Goal: Task Accomplishment & Management: Complete application form

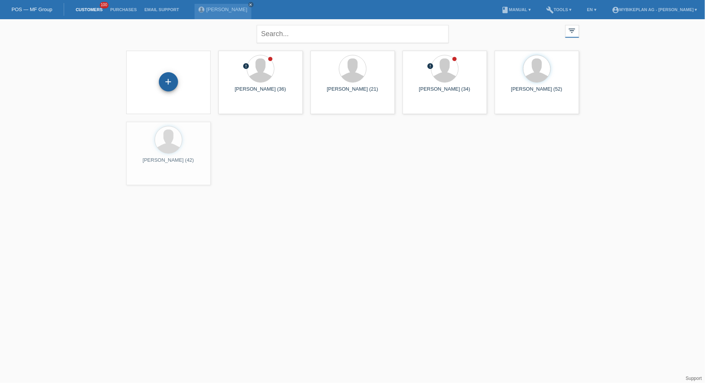
click at [164, 86] on div "+" at bounding box center [168, 81] width 19 height 19
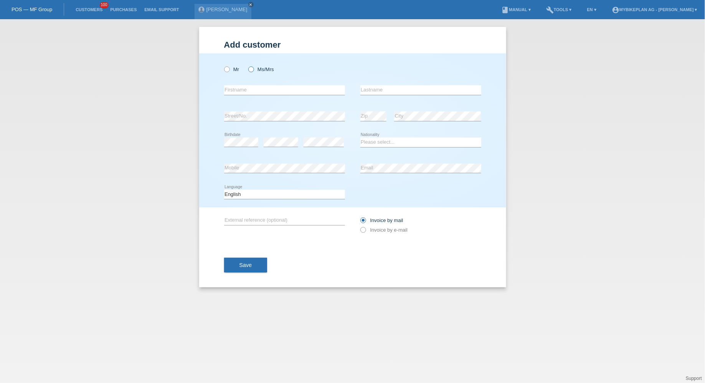
click at [263, 72] on label "Ms/Mrs" at bounding box center [261, 69] width 26 height 6
click at [253, 71] on input "Ms/Mrs" at bounding box center [250, 68] width 5 height 5
radio input "true"
click at [261, 87] on input "text" at bounding box center [284, 90] width 121 height 10
paste input "Freja Sierts"
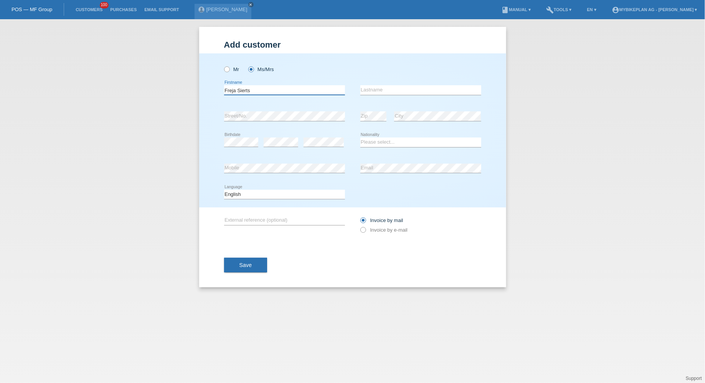
click at [245, 93] on input "Freja Sierts" at bounding box center [284, 90] width 121 height 10
type input "Freja"
paste input "Sierts"
type input "Sierts"
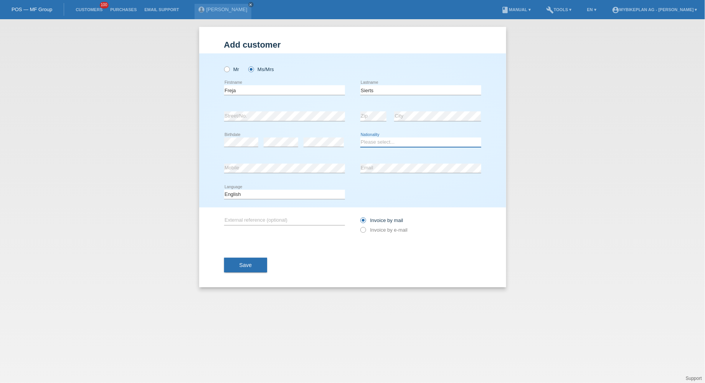
select select "CH"
click at [271, 192] on select "Deutsch Français Italiano English" at bounding box center [284, 194] width 121 height 9
select select "de"
click at [224, 190] on select "Deutsch Français Italiano English" at bounding box center [284, 194] width 121 height 9
click at [380, 231] on label "Invoice by e-mail" at bounding box center [384, 230] width 48 height 6
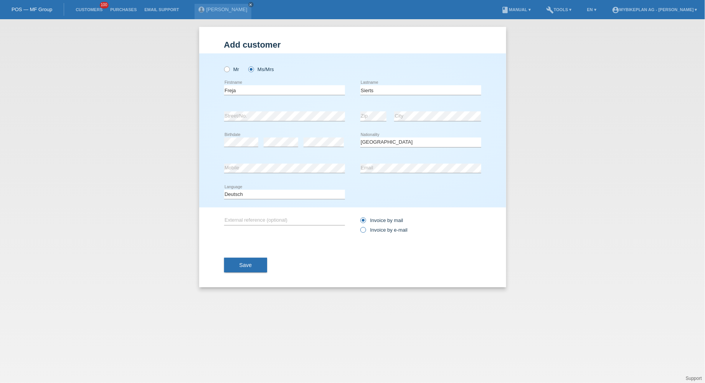
click at [365, 231] on input "Invoice by e-mail" at bounding box center [362, 232] width 5 height 10
radio input "true"
click at [240, 259] on button "Save" at bounding box center [245, 265] width 43 height 15
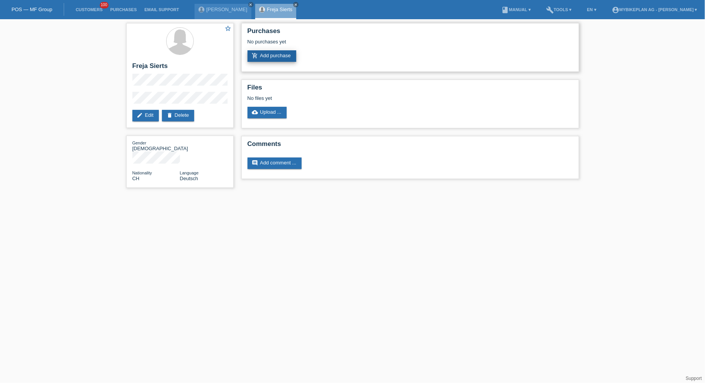
click at [272, 54] on link "add_shopping_cart Add purchase" at bounding box center [272, 56] width 49 height 12
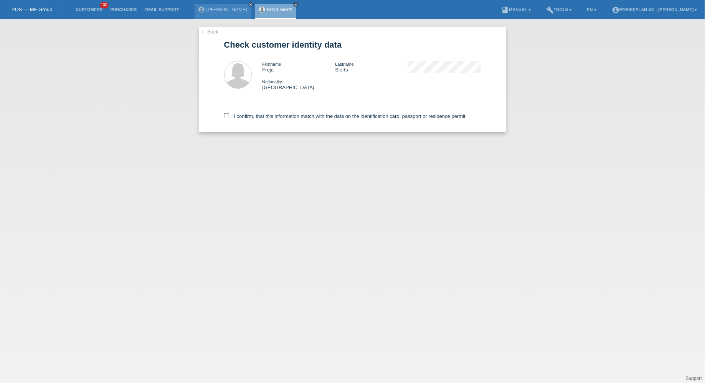
click at [247, 111] on div "I confirm, that this information match with the data on the identification card…" at bounding box center [352, 115] width 257 height 34
click at [247, 117] on label "I confirm, that this information match with the data on the identification card…" at bounding box center [345, 116] width 243 height 6
click at [229, 117] on input "I confirm, that this information match with the data on the identification card…" at bounding box center [226, 115] width 5 height 5
checkbox input "true"
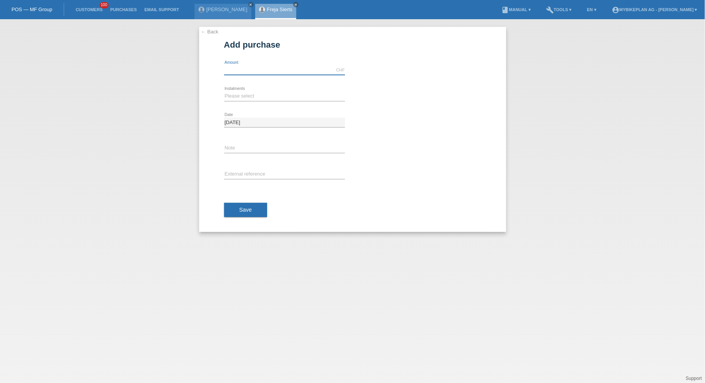
click at [265, 73] on input "text" at bounding box center [284, 70] width 121 height 10
type input "6853.19"
click at [249, 98] on select "Please select 6 instalments 12 instalments 18 instalments 24 instalments 36 ins…" at bounding box center [284, 95] width 121 height 9
select select "488"
click at [224, 91] on select "Please select 6 instalments 12 instalments 18 instalments 24 instalments 36 ins…" at bounding box center [284, 95] width 121 height 9
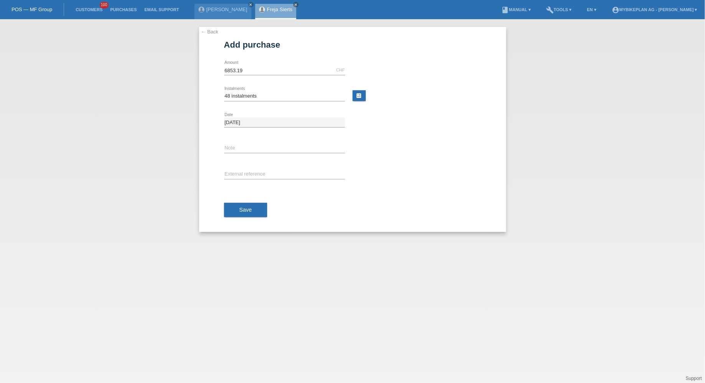
click at [243, 179] on div "error External reference" at bounding box center [284, 175] width 121 height 26
click at [243, 168] on div "error External reference" at bounding box center [284, 175] width 121 height 26
click at [243, 170] on input "text" at bounding box center [284, 175] width 121 height 10
paste input "44560893215"
type input "44560893215"
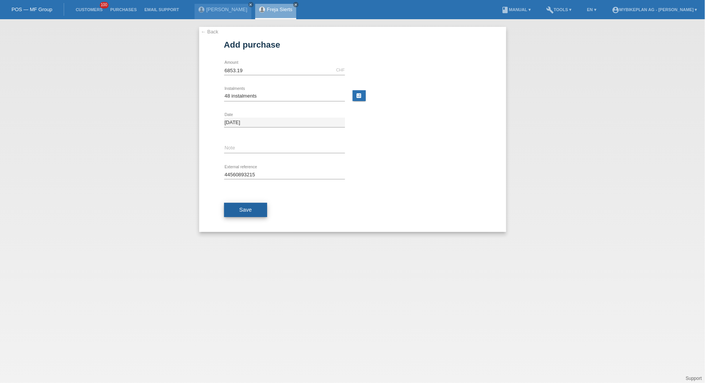
click at [243, 209] on span "Save" at bounding box center [246, 210] width 13 height 6
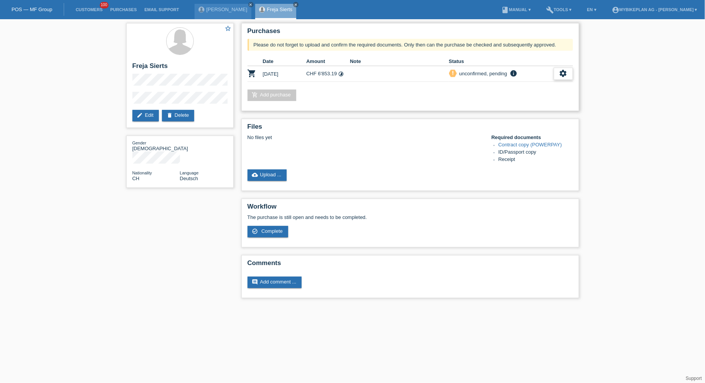
click at [558, 74] on div "settings" at bounding box center [563, 74] width 19 height 12
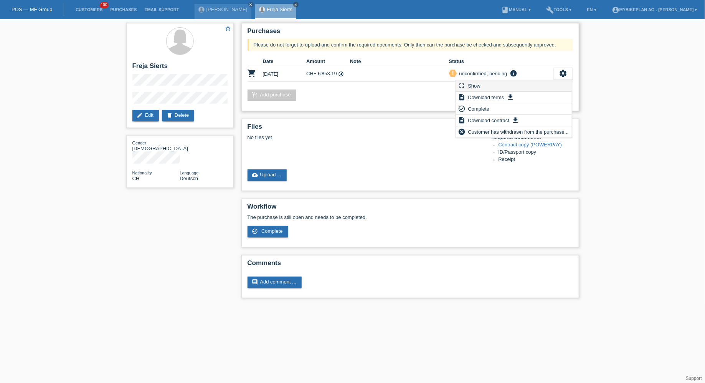
click at [536, 82] on div "fullscreen Show" at bounding box center [514, 86] width 116 height 12
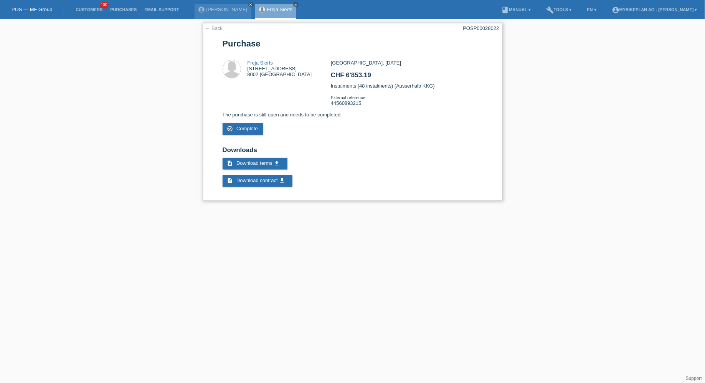
click at [491, 28] on div "POSP00028022" at bounding box center [481, 28] width 36 height 6
copy div "POSP00028022"
click at [257, 66] on link "Freja Sierts" at bounding box center [260, 63] width 25 height 6
click at [260, 62] on link "Freja Sierts" at bounding box center [260, 63] width 25 height 6
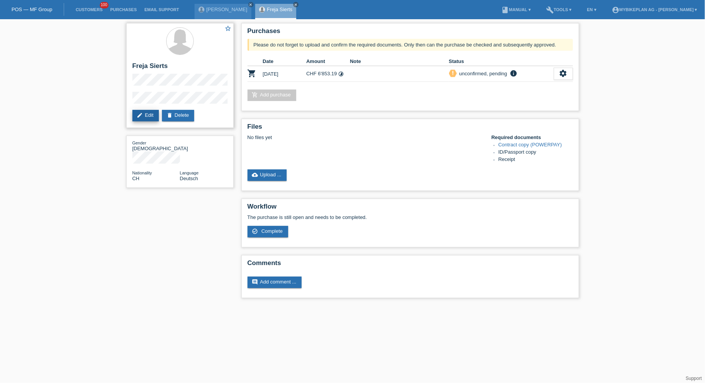
click at [137, 116] on icon "edit" at bounding box center [140, 115] width 6 height 6
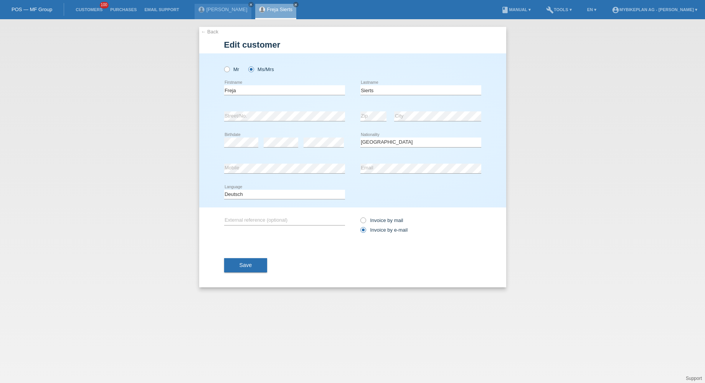
select select "CH"
click at [268, 94] on input "Freja" at bounding box center [284, 90] width 121 height 10
type input "Freja Lavinia"
click at [248, 268] on span "Save" at bounding box center [246, 265] width 13 height 6
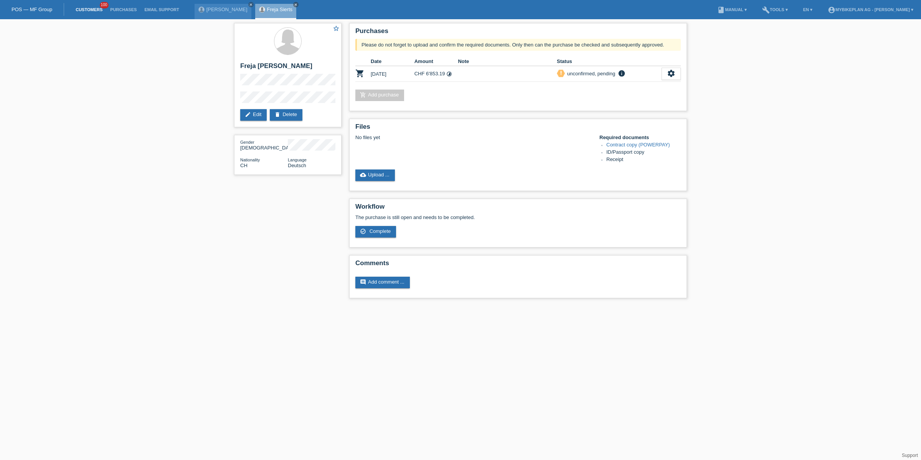
click at [94, 12] on link "Customers" at bounding box center [89, 9] width 35 height 5
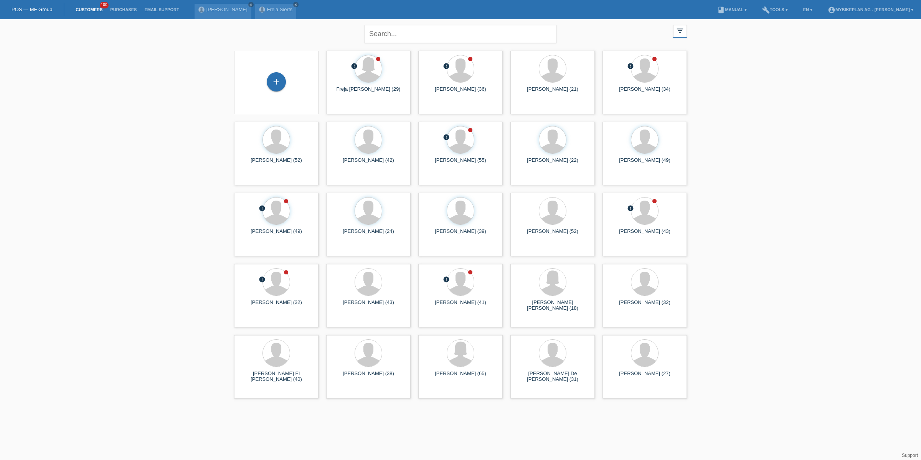
drag, startPoint x: 296, startPoint y: 57, endPoint x: 291, endPoint y: 56, distance: 5.0
click at [296, 56] on div "+" at bounding box center [276, 82] width 84 height 63
click at [280, 67] on div "+" at bounding box center [276, 82] width 84 height 63
click at [282, 74] on div "+" at bounding box center [276, 81] width 19 height 19
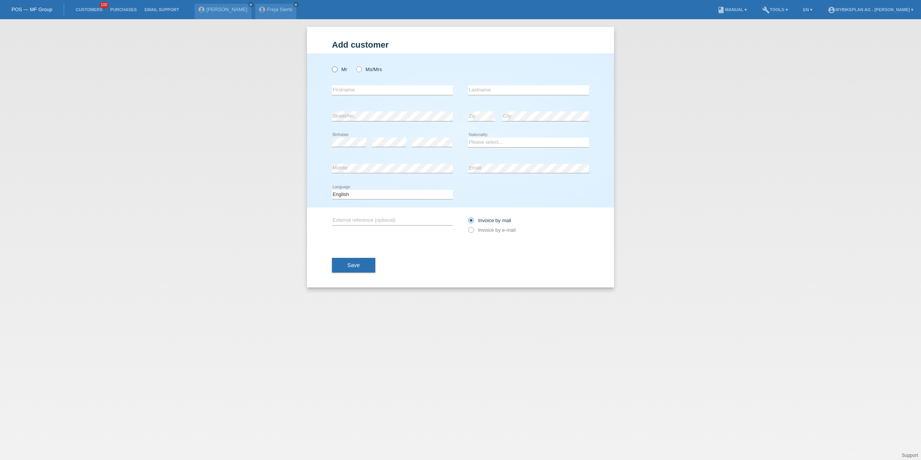
click at [331, 65] on icon at bounding box center [331, 65] width 0 height 0
click at [337, 69] on input "Mr" at bounding box center [334, 68] width 5 height 5
radio input "true"
click at [364, 71] on label "Ms/Mrs" at bounding box center [369, 69] width 26 height 6
click at [361, 71] on input "Ms/Mrs" at bounding box center [358, 68] width 5 height 5
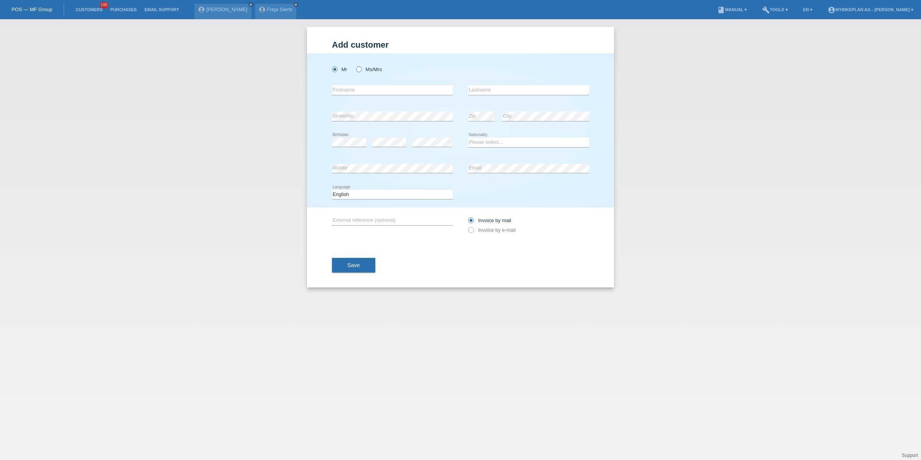
radio input "true"
click at [331, 65] on div "Mr Ms/Mrs error Firstname Zip" at bounding box center [460, 130] width 307 height 154
click at [331, 68] on div "Mr Ms/Mrs error Firstname Zip" at bounding box center [460, 130] width 307 height 154
click at [331, 66] on div "Mr Ms/Mrs error Firstname Zip" at bounding box center [460, 130] width 307 height 154
click at [342, 72] on div "Mr Ms/Mrs" at bounding box center [392, 69] width 121 height 16
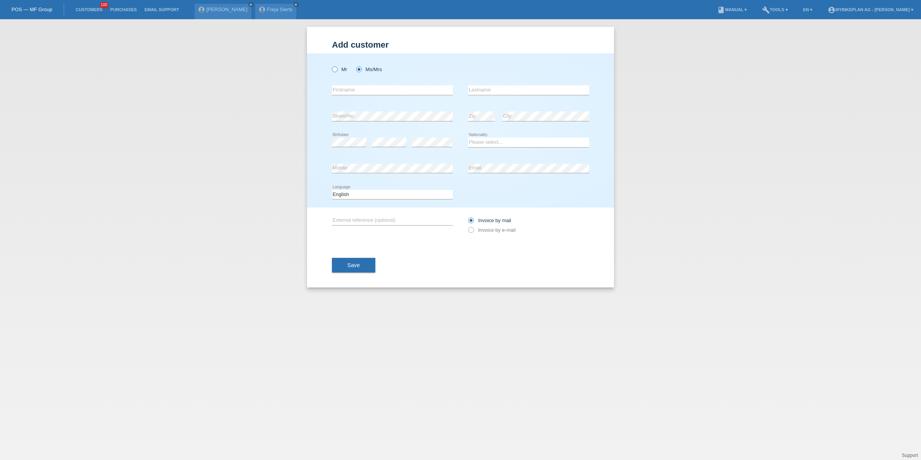
click at [331, 65] on icon at bounding box center [331, 65] width 0 height 0
click at [335, 70] on input "Mr" at bounding box center [334, 68] width 5 height 5
radio input "true"
click at [344, 90] on input "text" at bounding box center [392, 90] width 121 height 10
type input "Denis"
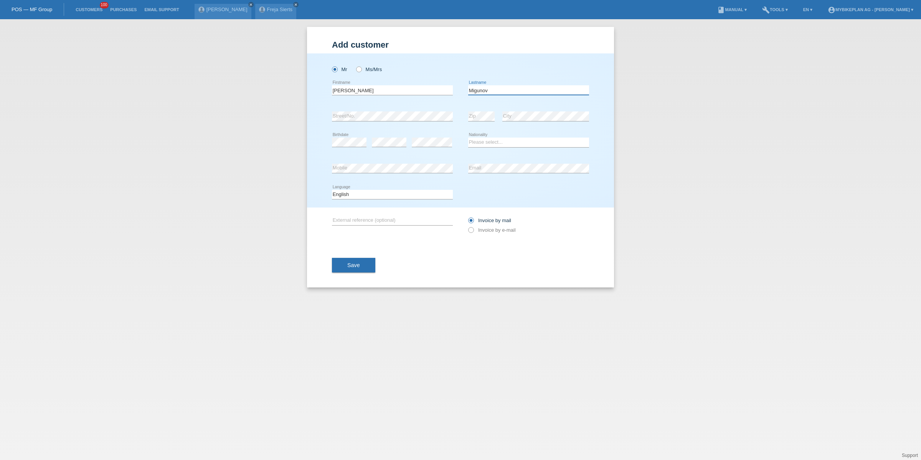
type input "Migunov"
select select "EE"
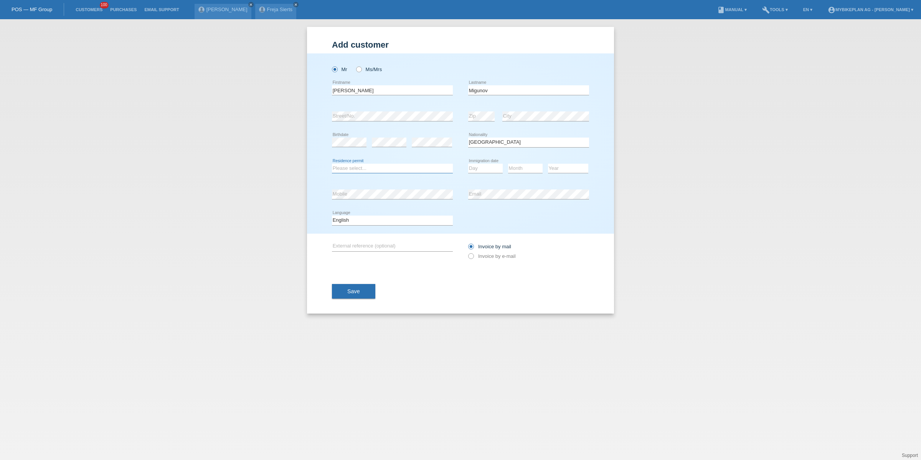
select select "B"
select select "10"
select select "07"
select select "2023"
click at [364, 217] on select "Deutsch Français Italiano English" at bounding box center [392, 219] width 121 height 9
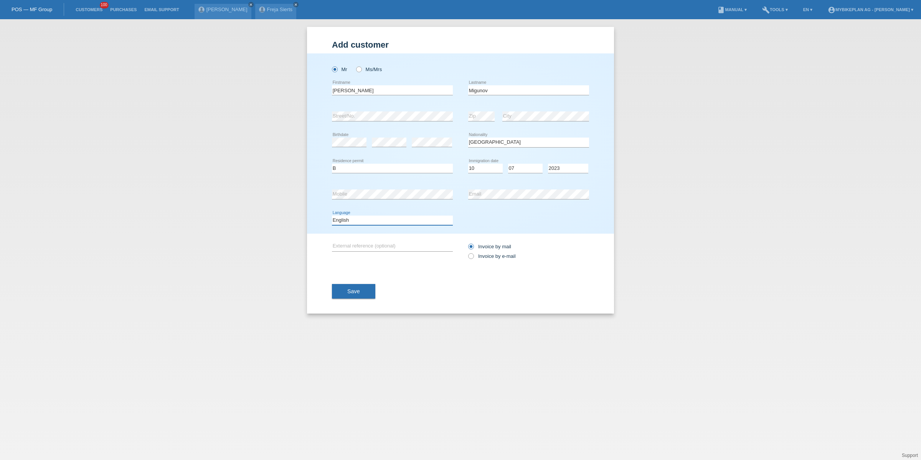
click at [332, 216] on select "Deutsch Français Italiano English" at bounding box center [392, 219] width 121 height 9
click at [509, 251] on div "Invoice by mail Invoice by e-mail" at bounding box center [528, 250] width 121 height 19
click at [503, 257] on label "Invoice by e-mail" at bounding box center [492, 256] width 48 height 6
click at [473, 257] on input "Invoice by e-mail" at bounding box center [470, 258] width 5 height 10
radio input "true"
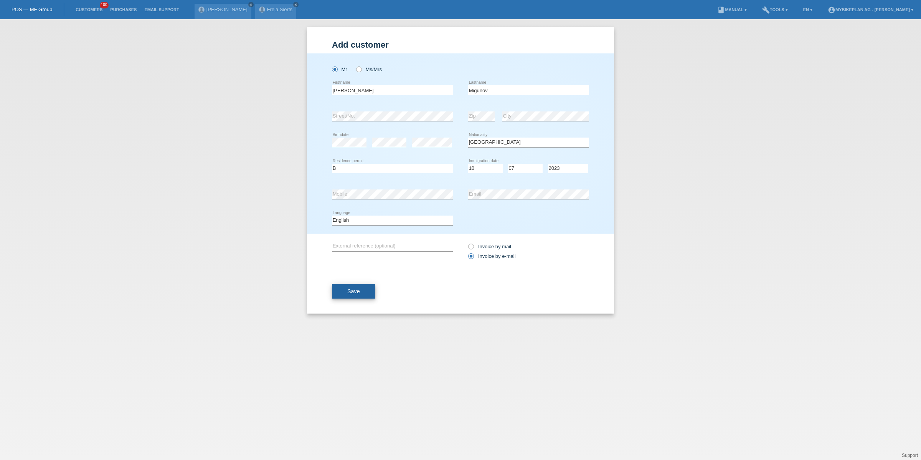
click at [371, 284] on button "Save" at bounding box center [353, 291] width 43 height 15
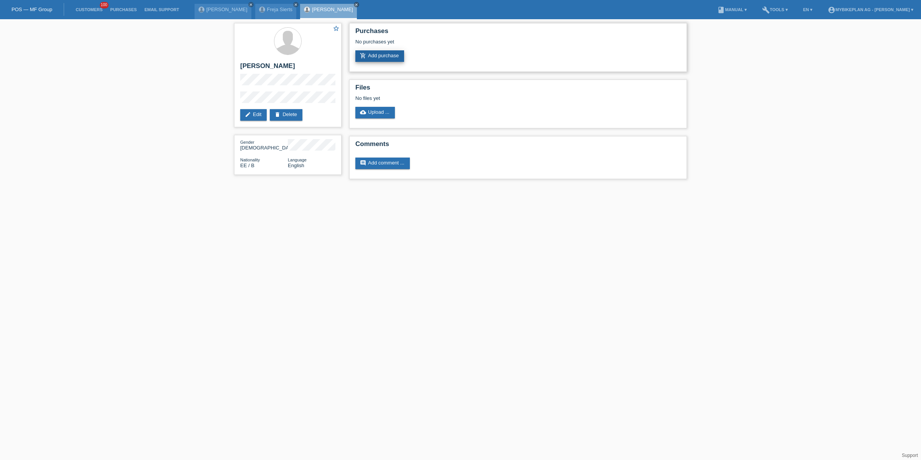
click at [380, 59] on link "add_shopping_cart Add purchase" at bounding box center [379, 56] width 49 height 12
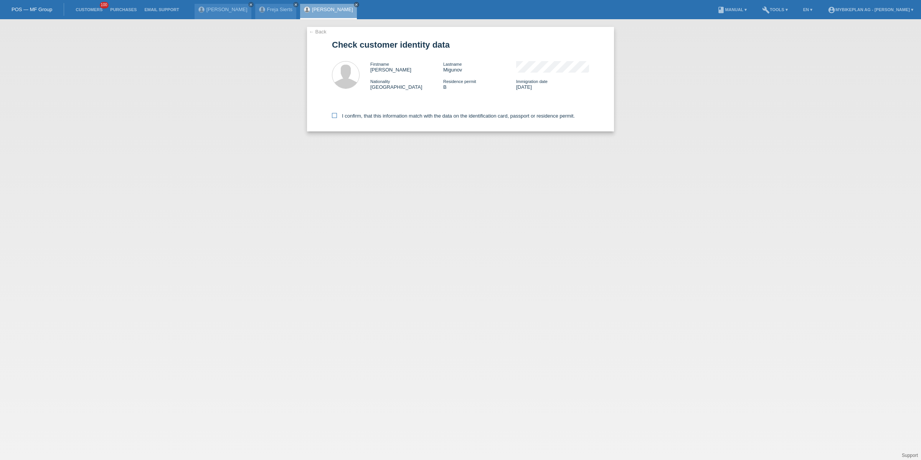
click at [349, 117] on label "I confirm, that this information match with the data on the identification card…" at bounding box center [453, 116] width 243 height 6
click at [337, 117] on input "I confirm, that this information match with the data on the identification card…" at bounding box center [334, 115] width 5 height 5
checkbox input "true"
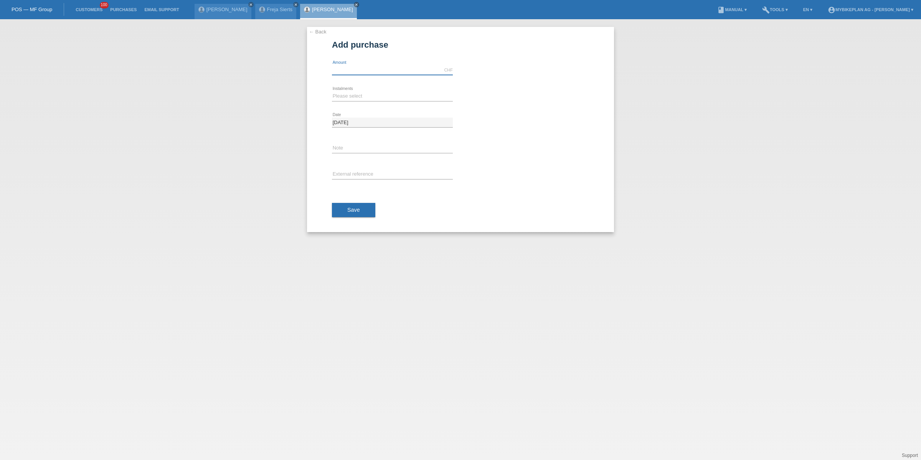
click at [333, 70] on input "text" at bounding box center [392, 70] width 121 height 10
type input "8499.00"
click at [349, 91] on div "Please select 6 instalments 12 instalments 18 instalments 24 instalments 36 ins…" at bounding box center [392, 96] width 121 height 26
click at [351, 96] on select "Please select 6 instalments 12 instalments 18 instalments 24 instalments 36 ins…" at bounding box center [392, 95] width 121 height 9
select select "487"
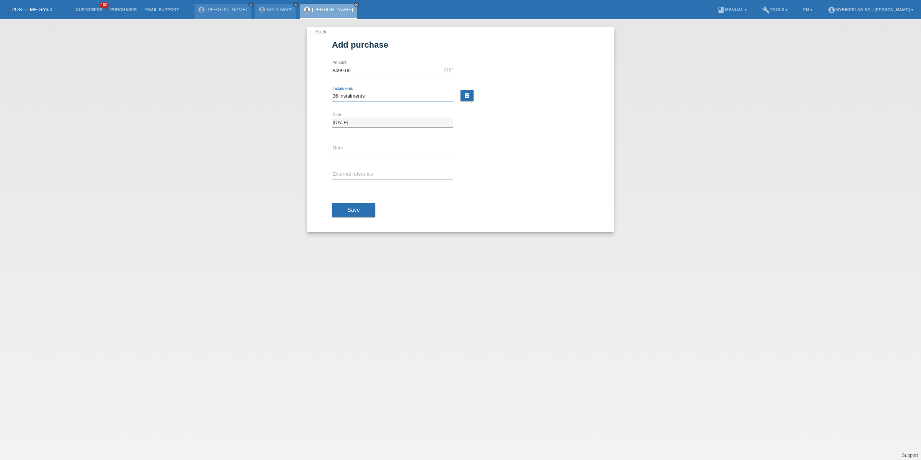
click at [332, 91] on select "Please select 6 instalments 12 instalments 18 instalments 24 instalments 36 ins…" at bounding box center [392, 95] width 121 height 9
click at [357, 173] on input "text" at bounding box center [392, 175] width 121 height 10
paste input "44560893216"
type input "44560893216"
click at [356, 207] on span "Save" at bounding box center [353, 210] width 13 height 6
